Goal: Use online tool/utility: Utilize a website feature to perform a specific function

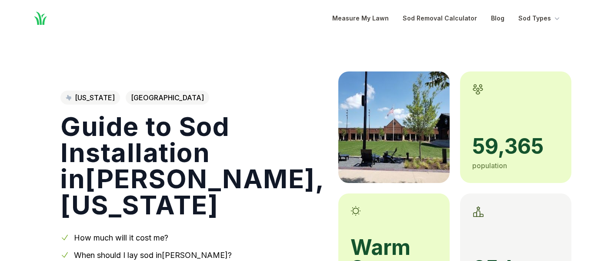
scroll to position [195, 0]
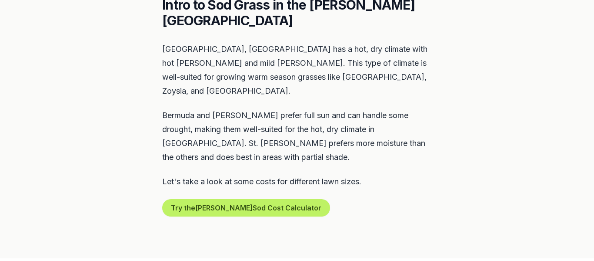
scroll to position [421, 0]
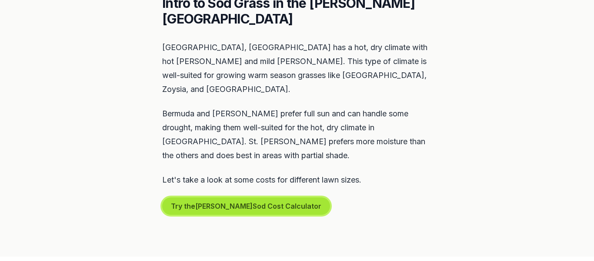
click at [168, 197] on button "Try the [PERSON_NAME] Sod Cost Calculator" at bounding box center [246, 205] width 168 height 17
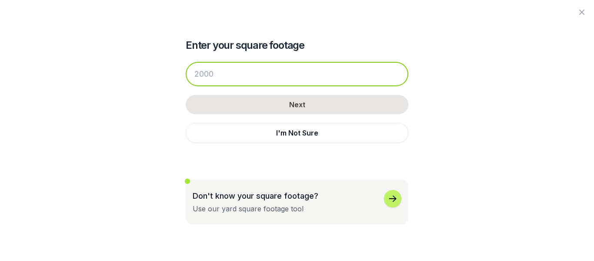
click at [242, 83] on input "number" at bounding box center [297, 74] width 223 height 24
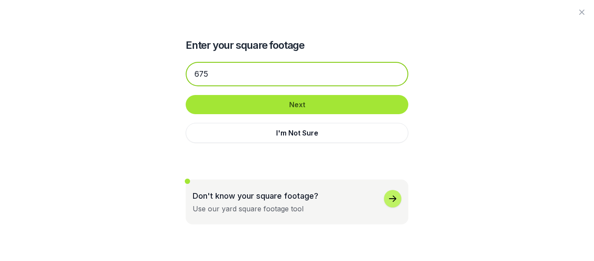
type input "675"
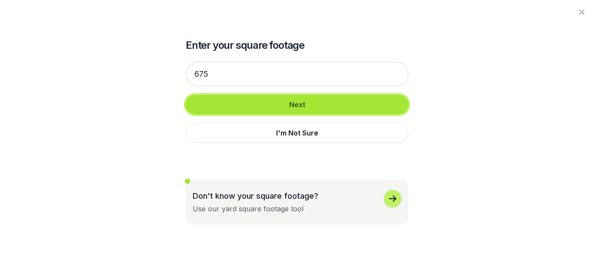
click at [265, 106] on button "Next" at bounding box center [297, 104] width 223 height 19
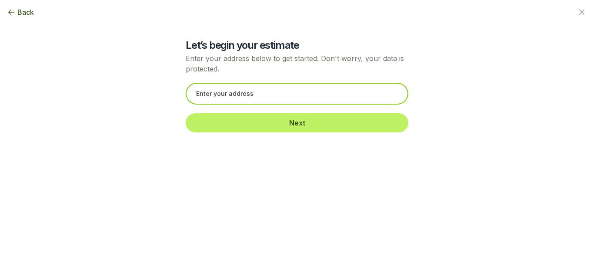
click at [262, 96] on input "text" at bounding box center [297, 94] width 223 height 22
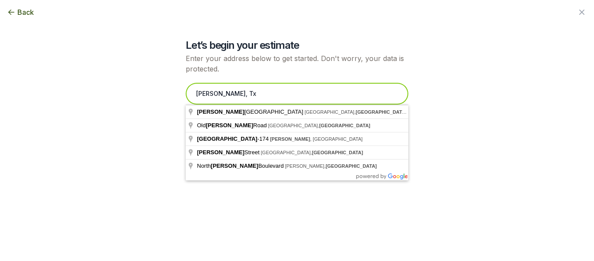
click at [193, 88] on input "[PERSON_NAME], Tx" at bounding box center [297, 94] width 223 height 22
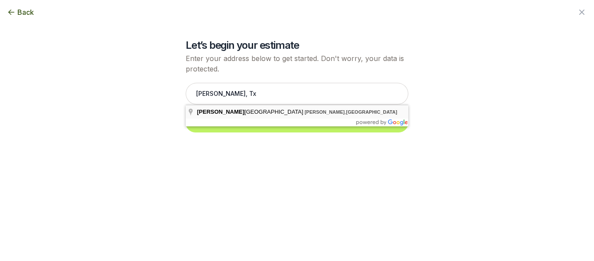
type input "[PERSON_NAME][GEOGRAPHIC_DATA], [GEOGRAPHIC_DATA]"
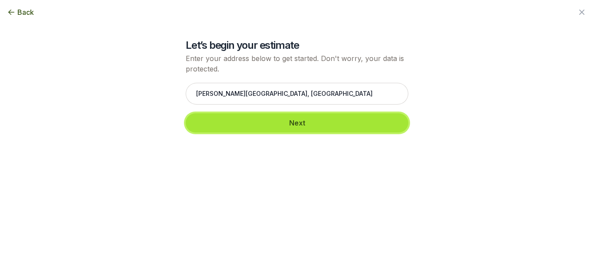
click at [254, 123] on button "Next" at bounding box center [297, 122] width 223 height 19
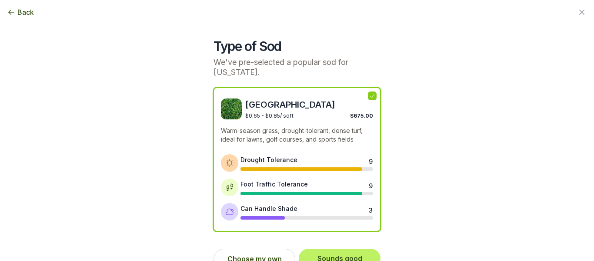
scroll to position [16, 0]
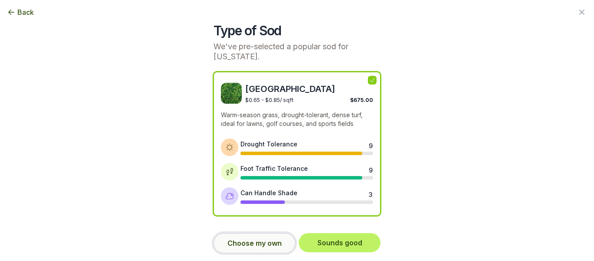
click at [264, 233] on button "Choose my own" at bounding box center [255, 243] width 82 height 20
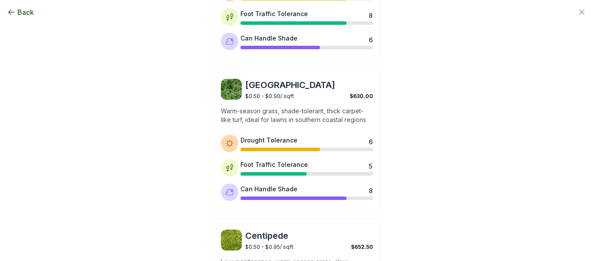
scroll to position [470, 0]
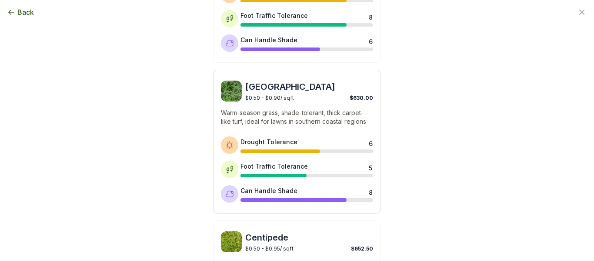
click at [237, 81] on img at bounding box center [231, 91] width 21 height 21
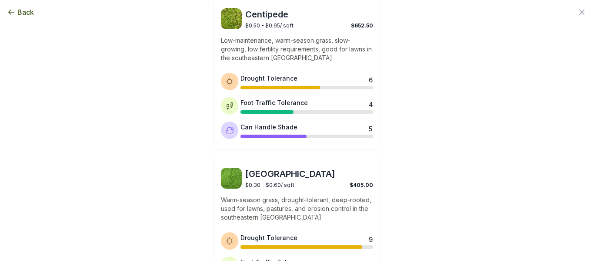
scroll to position [775, 0]
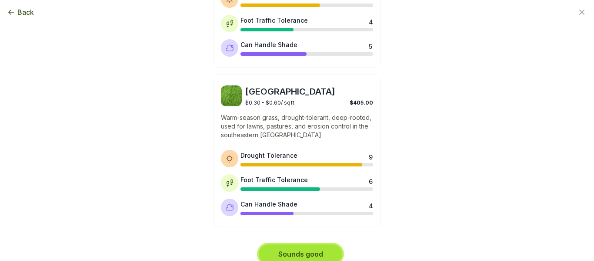
click at [328, 244] on button "Sounds good" at bounding box center [301, 253] width 84 height 19
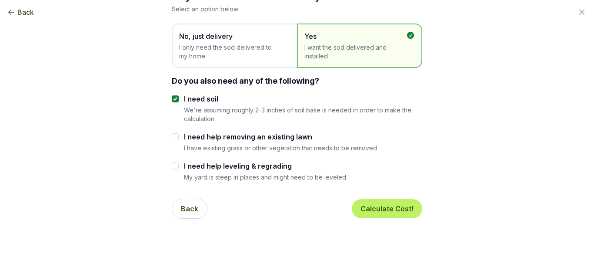
scroll to position [54, 0]
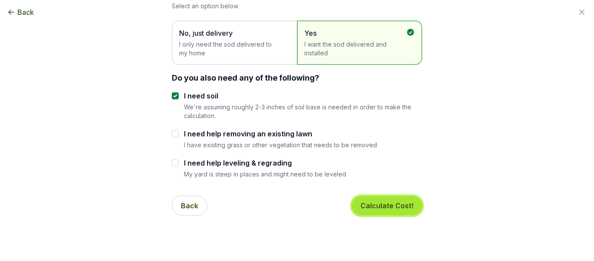
click at [408, 203] on button "Calculate Cost!" at bounding box center [387, 205] width 70 height 19
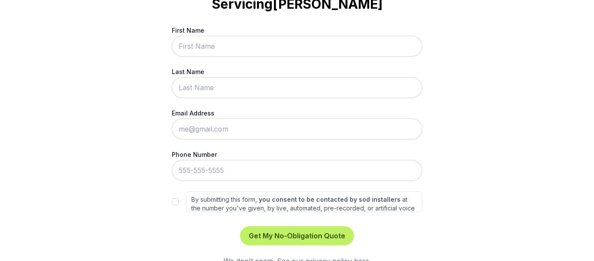
scroll to position [0, 0]
